Goal: Find specific page/section: Find specific page/section

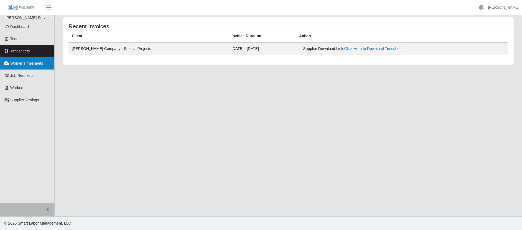
click at [30, 63] on span "Worker Timesheets" at bounding box center [26, 63] width 33 height 4
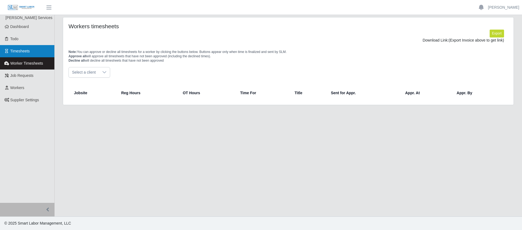
click at [18, 47] on link "Timesheets" at bounding box center [27, 51] width 54 height 12
